Goal: Transaction & Acquisition: Download file/media

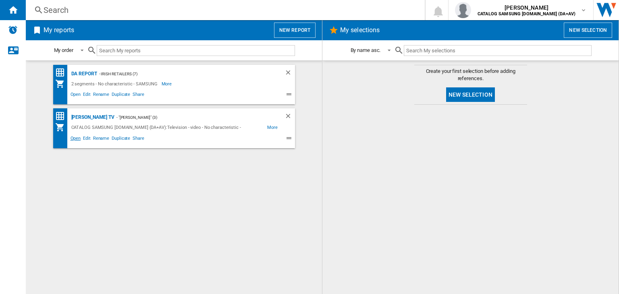
click at [76, 137] on span "Open" at bounding box center [75, 140] width 13 height 10
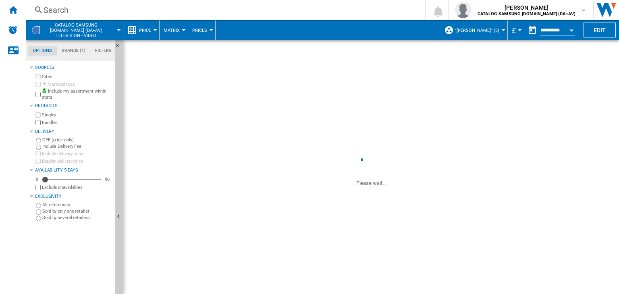
click at [515, 29] on span "£" at bounding box center [514, 30] width 4 height 8
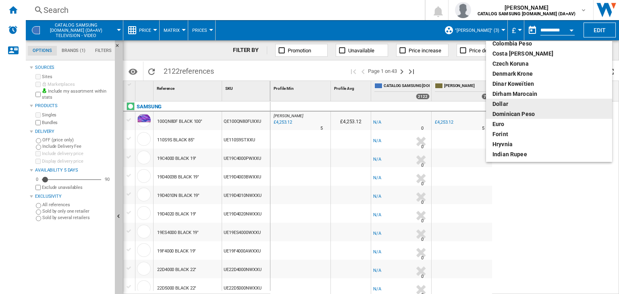
scroll to position [81, 0]
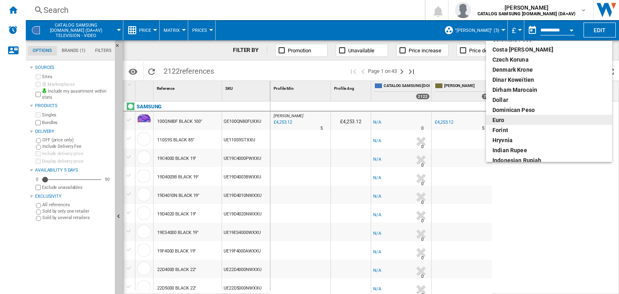
click at [507, 120] on div "euro" at bounding box center [549, 120] width 113 height 8
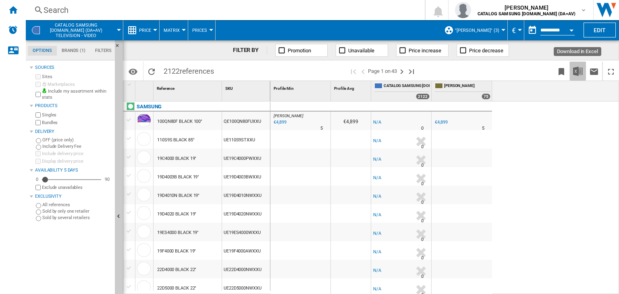
click at [575, 70] on img "Download in Excel" at bounding box center [578, 72] width 10 height 10
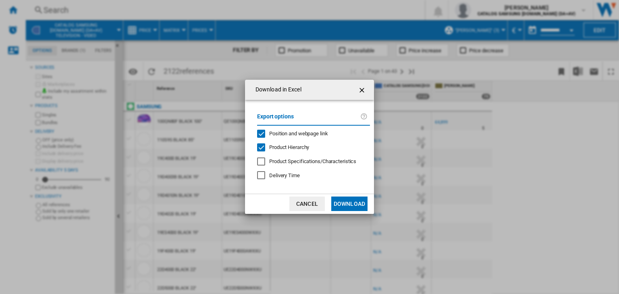
click at [345, 204] on button "Download" at bounding box center [349, 204] width 36 height 15
